Goal: Task Accomplishment & Management: Manage account settings

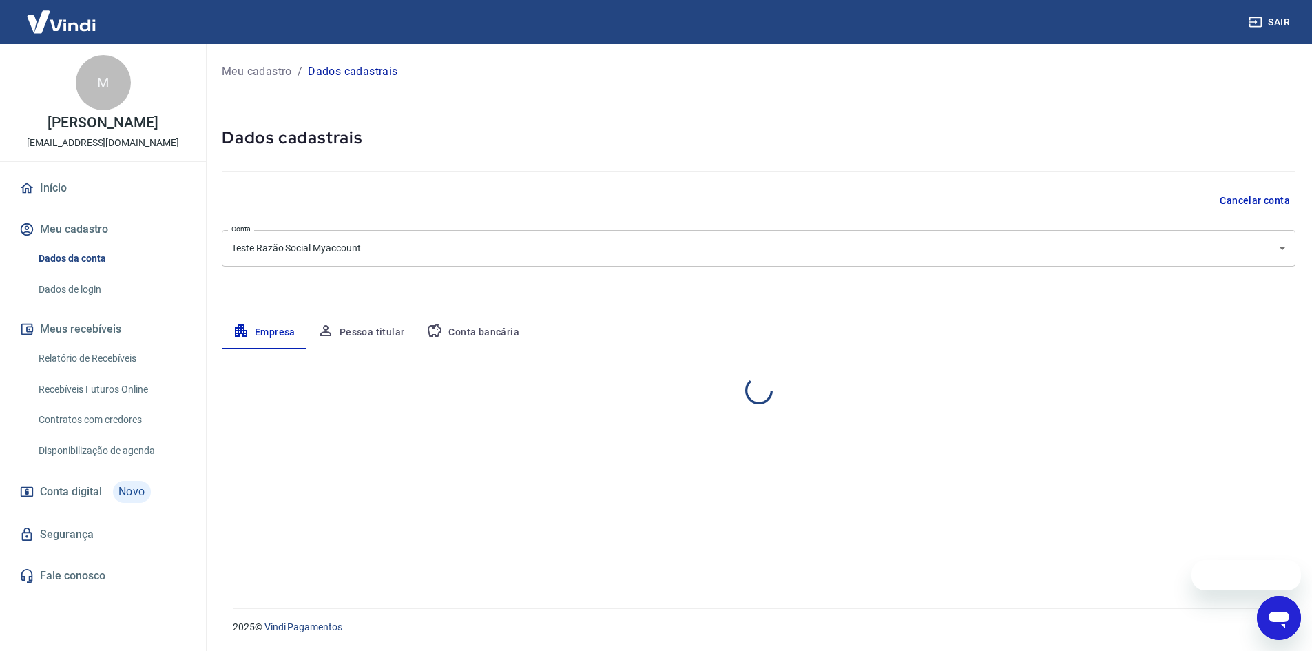
select select "SP"
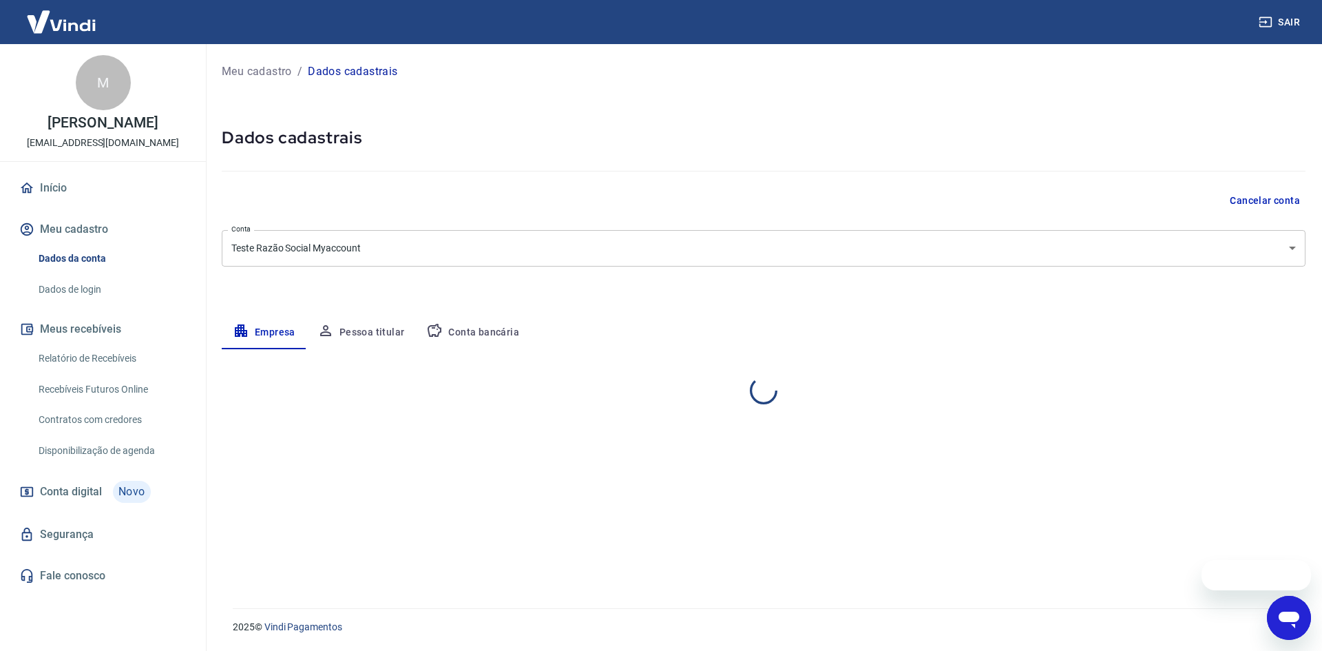
select select "SP"
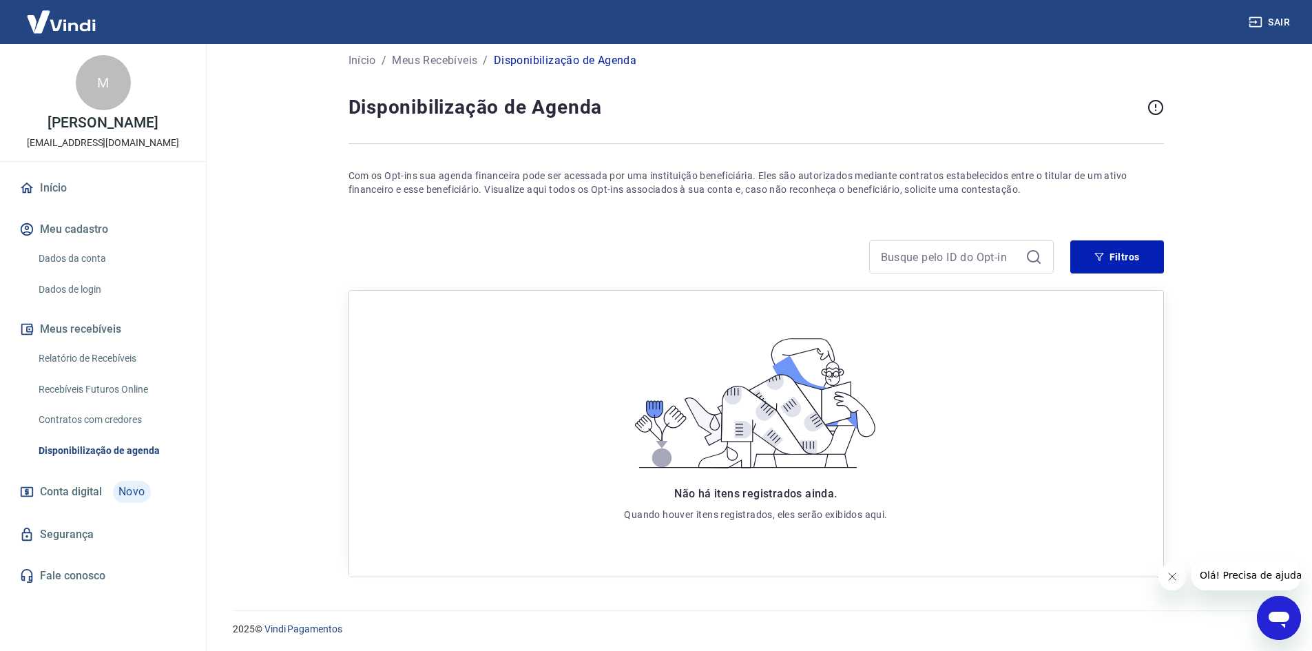
scroll to position [14, 0]
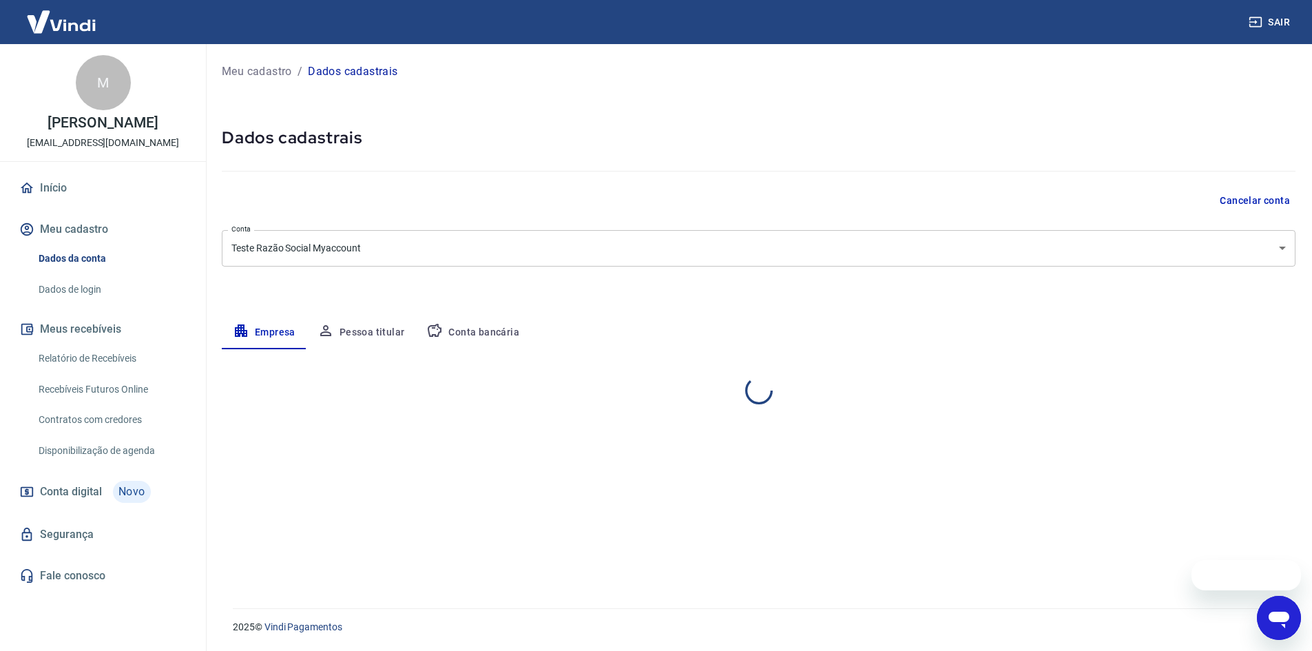
select select "SP"
